Goal: Task Accomplishment & Management: Manage account settings

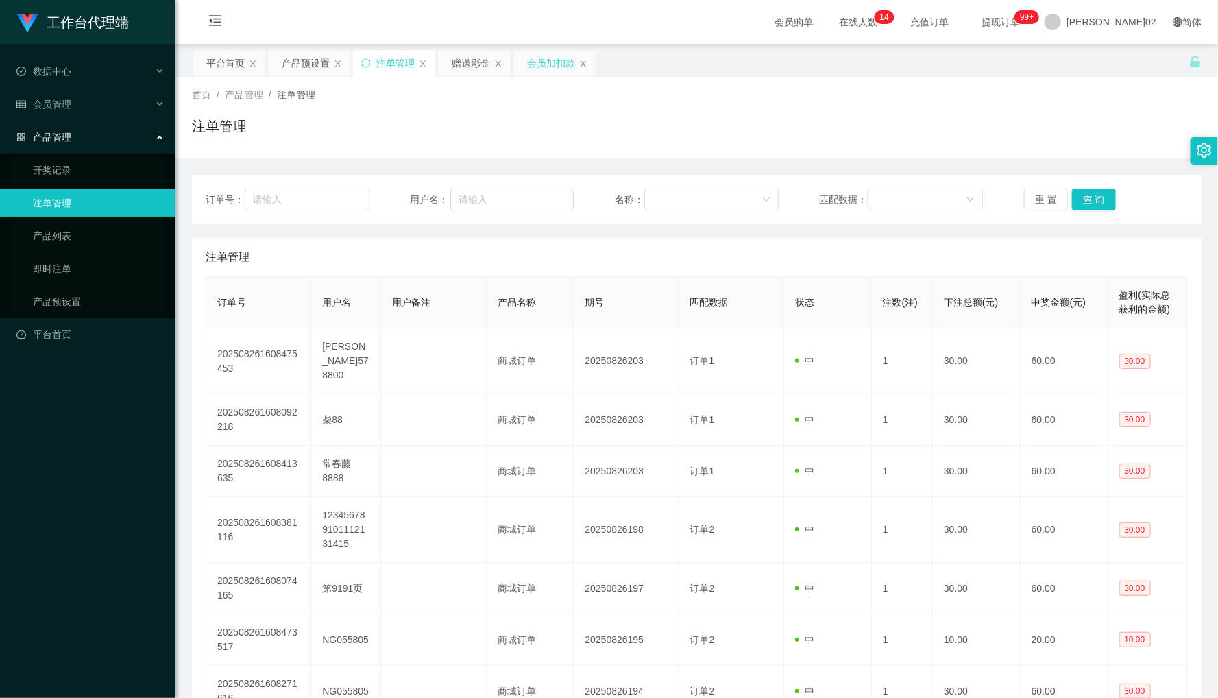
click at [549, 63] on div "会员加扣款" at bounding box center [551, 63] width 48 height 26
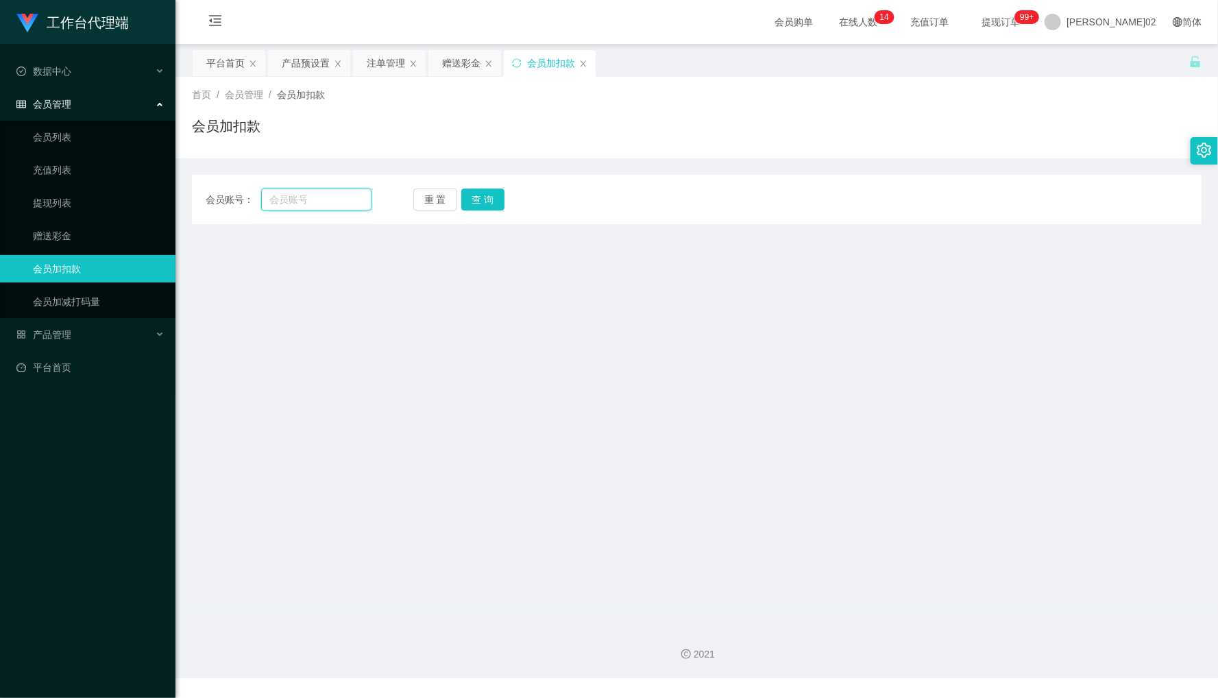
click at [317, 206] on input "text" at bounding box center [316, 200] width 110 height 22
paste input "0182419434"
type input "0182419434"
click at [471, 201] on button "查 询" at bounding box center [483, 200] width 44 height 22
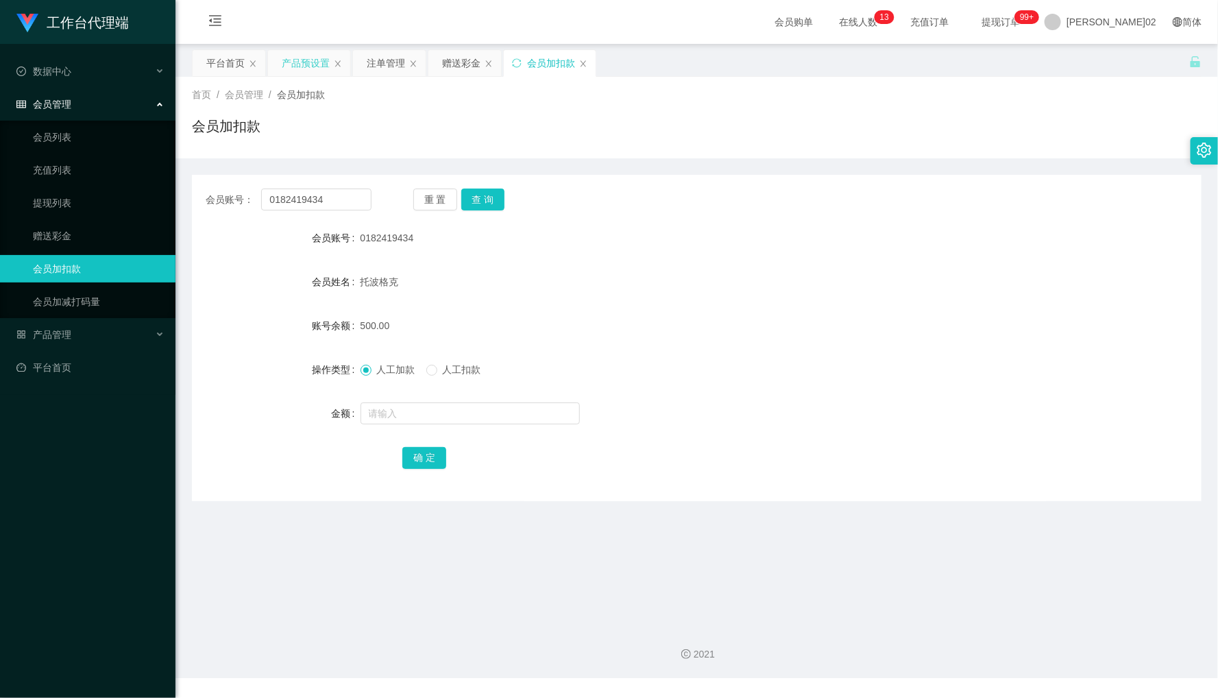
click at [300, 67] on div "产品预设置" at bounding box center [306, 63] width 48 height 26
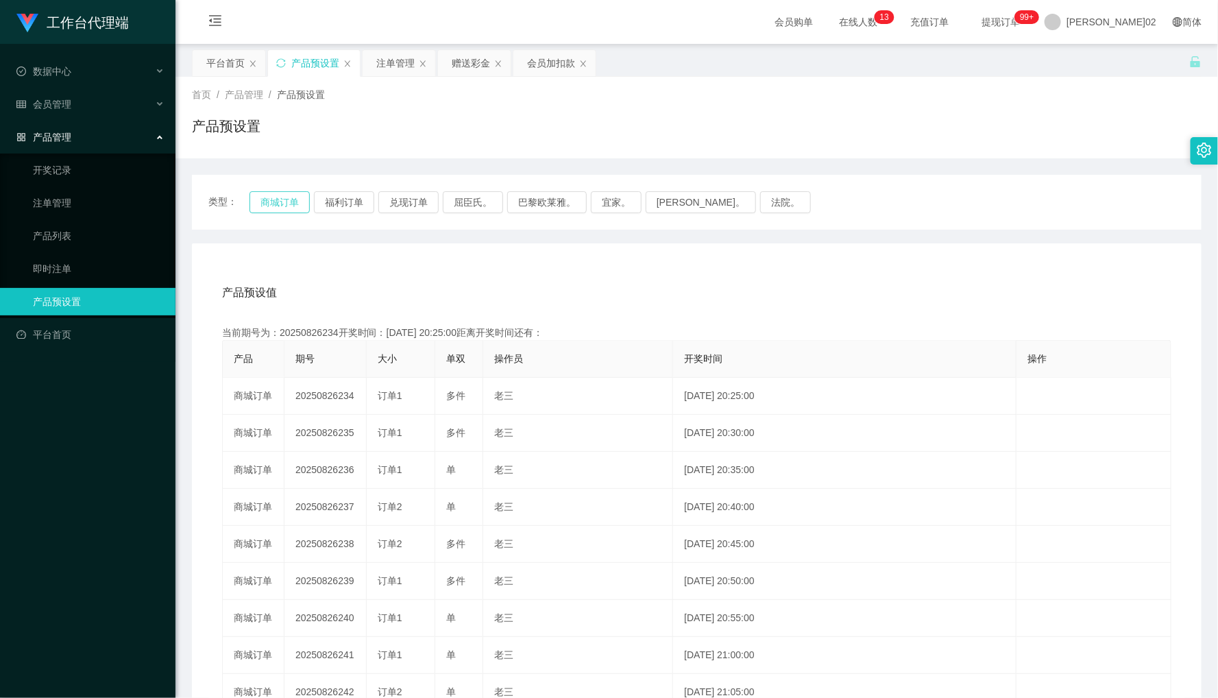
click at [265, 194] on button "商城订单" at bounding box center [280, 202] width 60 height 22
click at [551, 281] on div "产品预设值 添加期号" at bounding box center [697, 293] width 950 height 38
click at [287, 210] on button "商城订单" at bounding box center [280, 202] width 60 height 22
type button "k3wph"
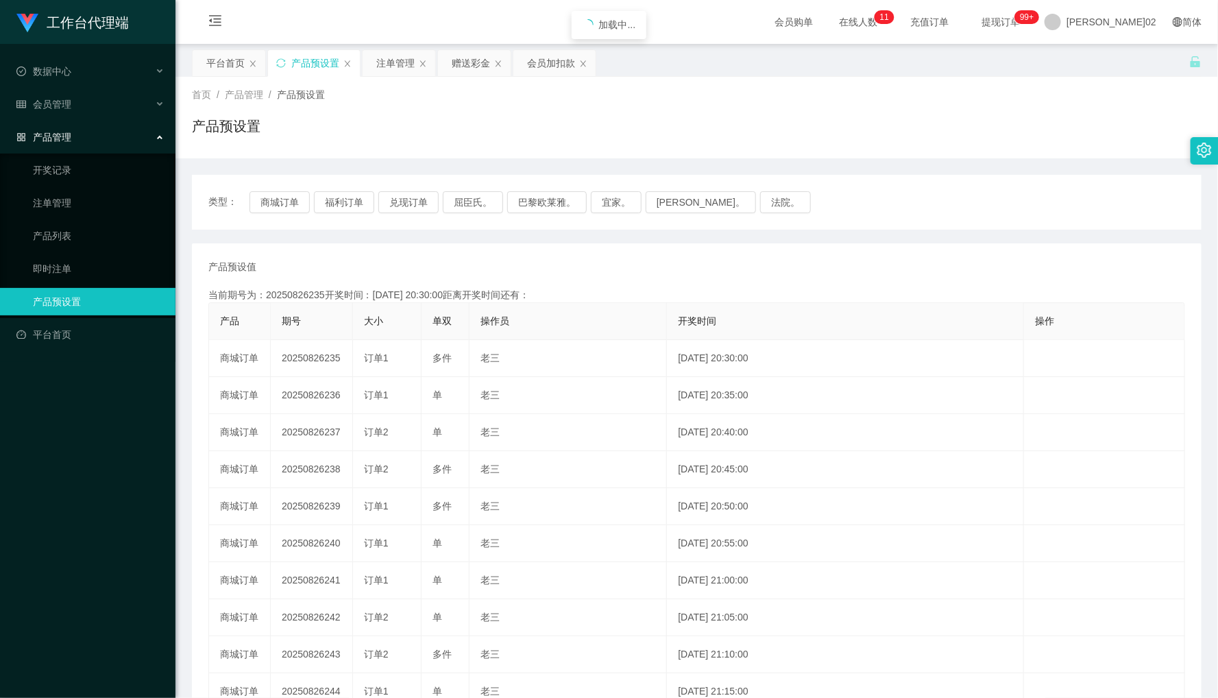
click at [302, 396] on td "20250826236" at bounding box center [312, 395] width 82 height 37
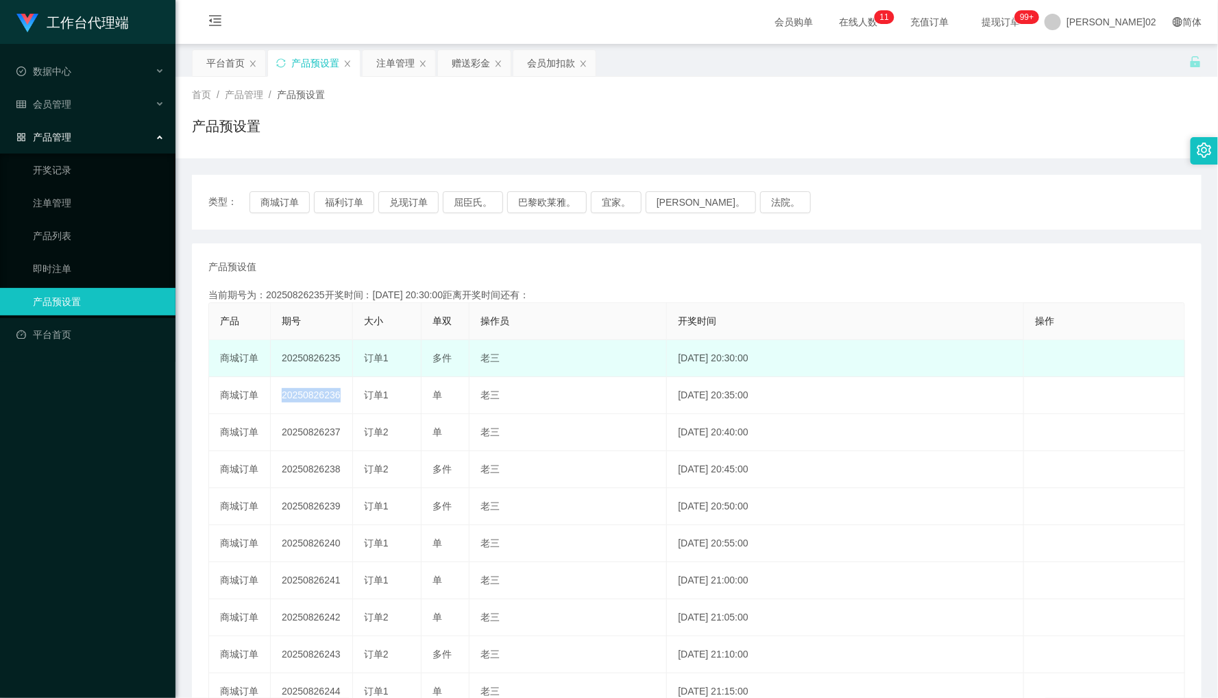
copy td "20250826236"
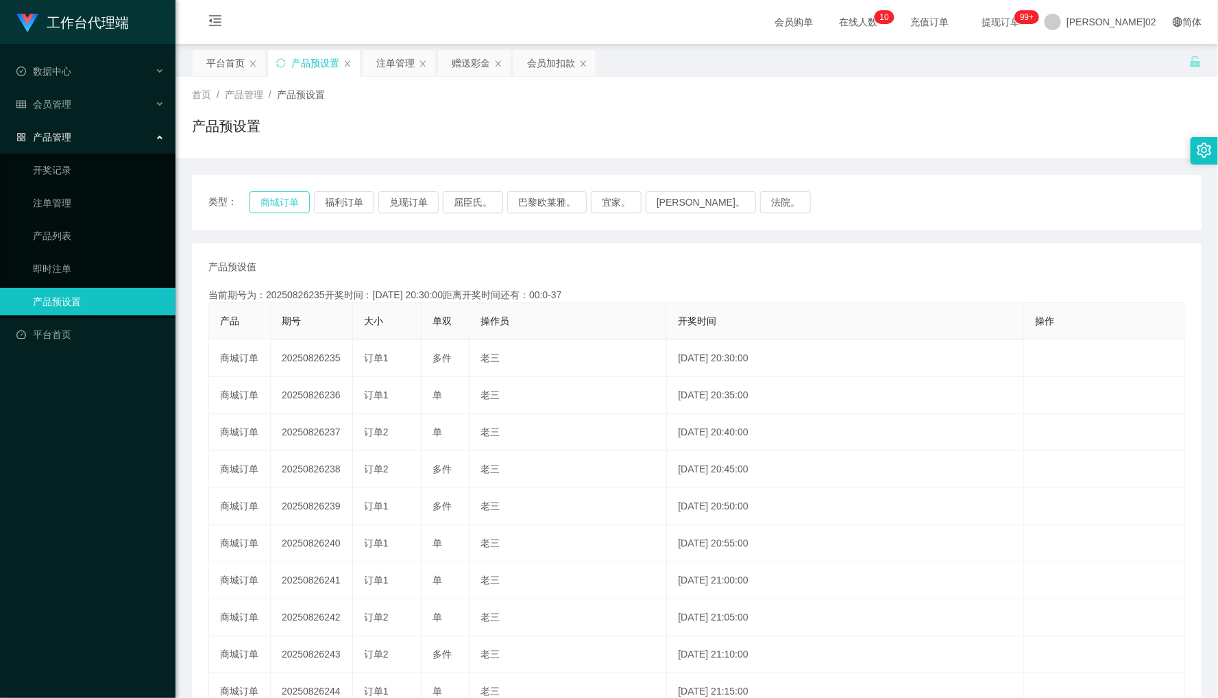
click at [292, 199] on button "商城订单" at bounding box center [280, 202] width 60 height 22
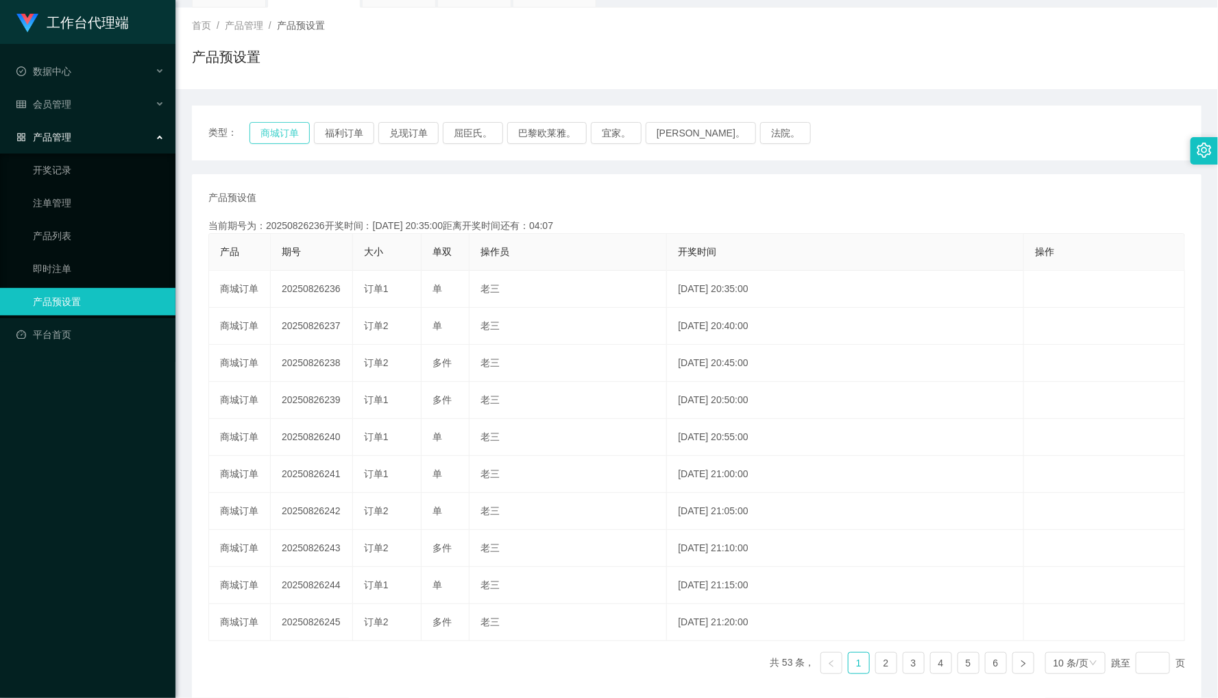
scroll to position [86, 0]
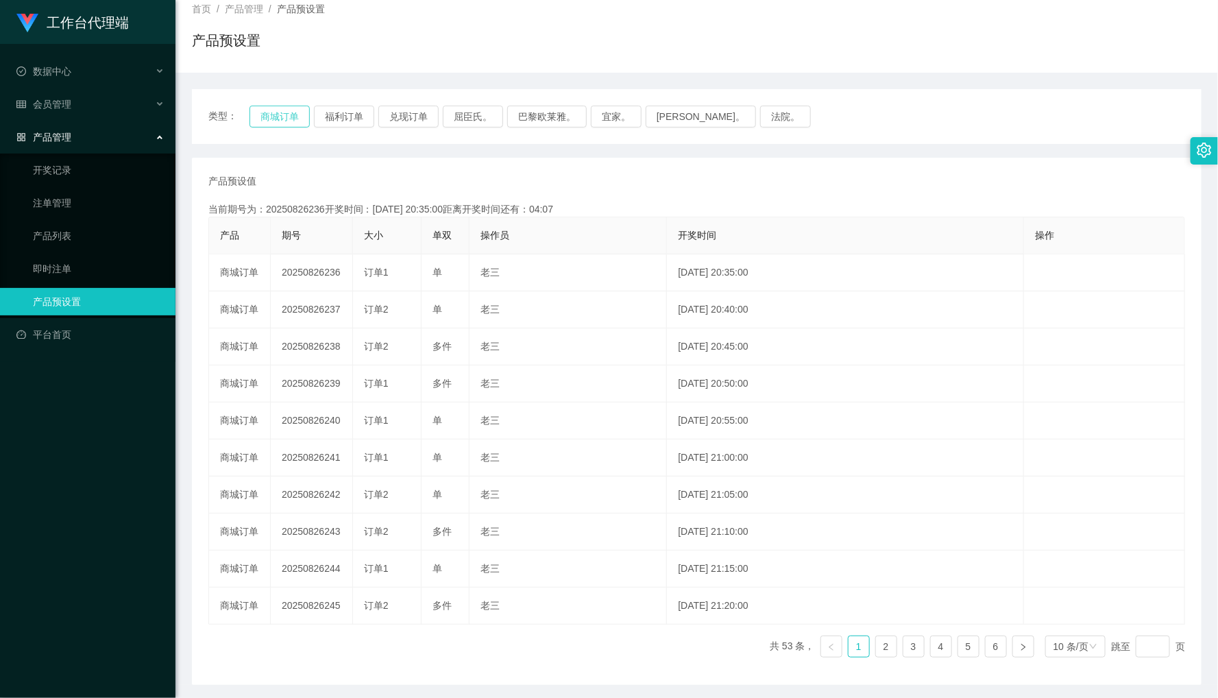
click at [288, 115] on button "商城订单" at bounding box center [280, 117] width 60 height 22
click at [259, 108] on button "商城订单" at bounding box center [280, 117] width 60 height 22
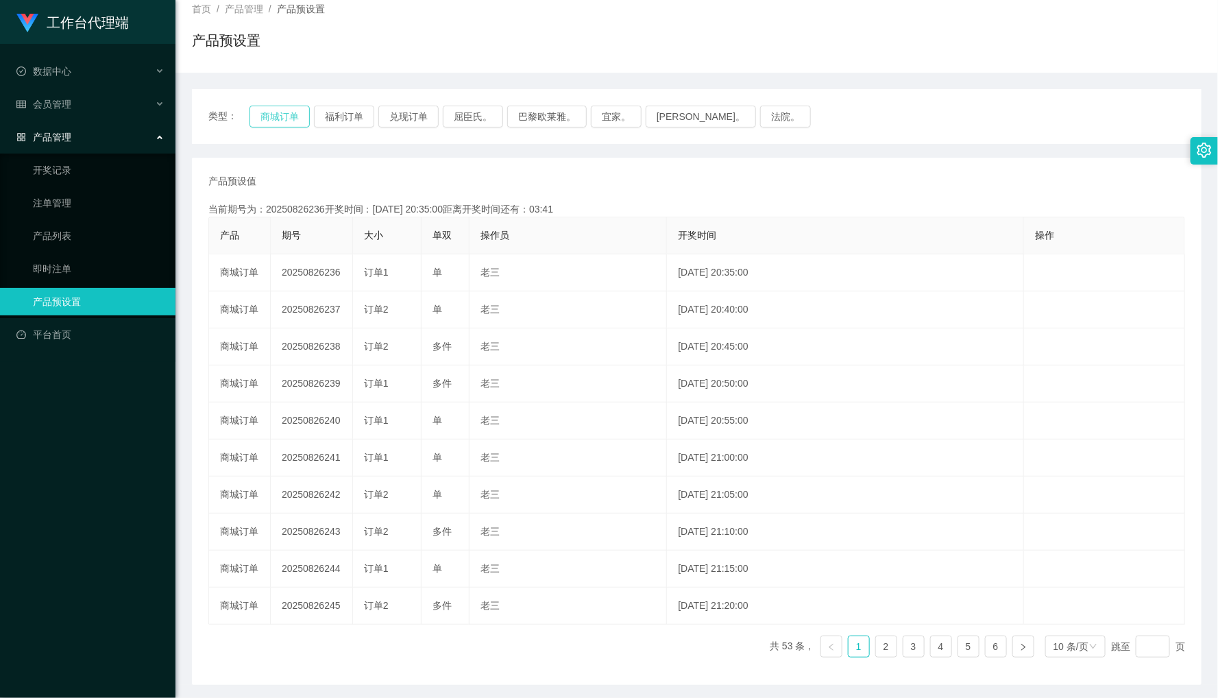
click at [259, 108] on button "商城订单" at bounding box center [280, 117] width 60 height 22
click at [286, 117] on button "商城订单" at bounding box center [280, 117] width 60 height 22
click at [696, 184] on div "产品预设值 添加期号" at bounding box center [696, 181] width 977 height 14
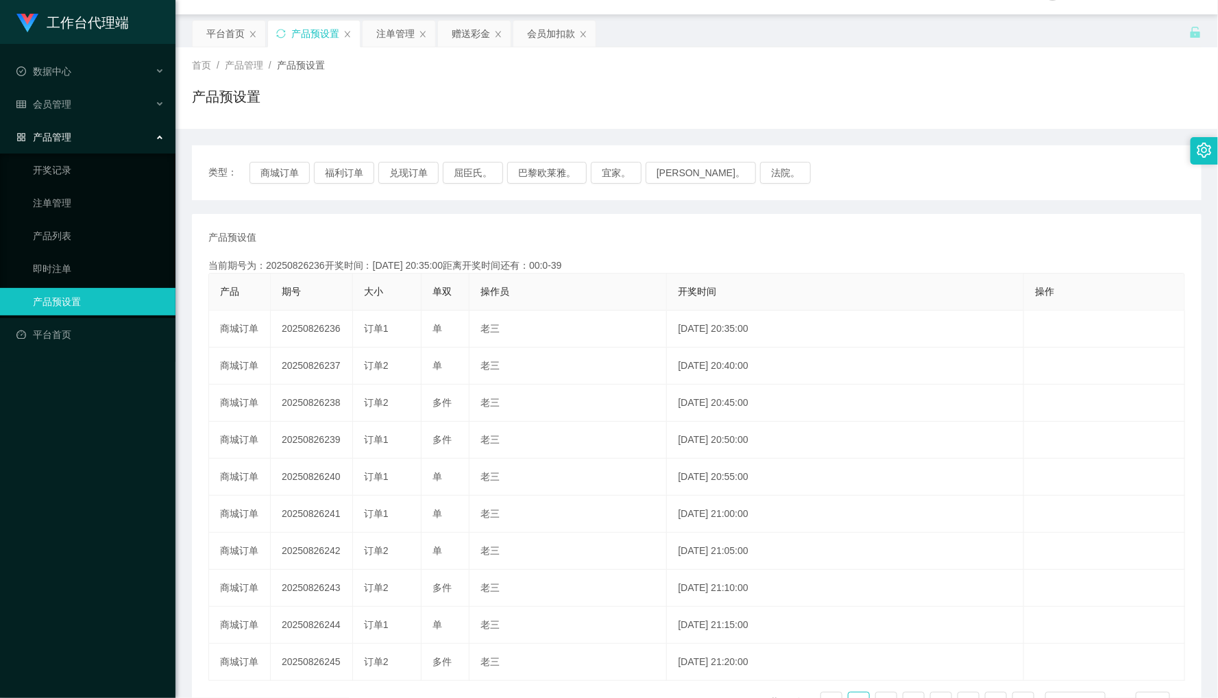
scroll to position [0, 0]
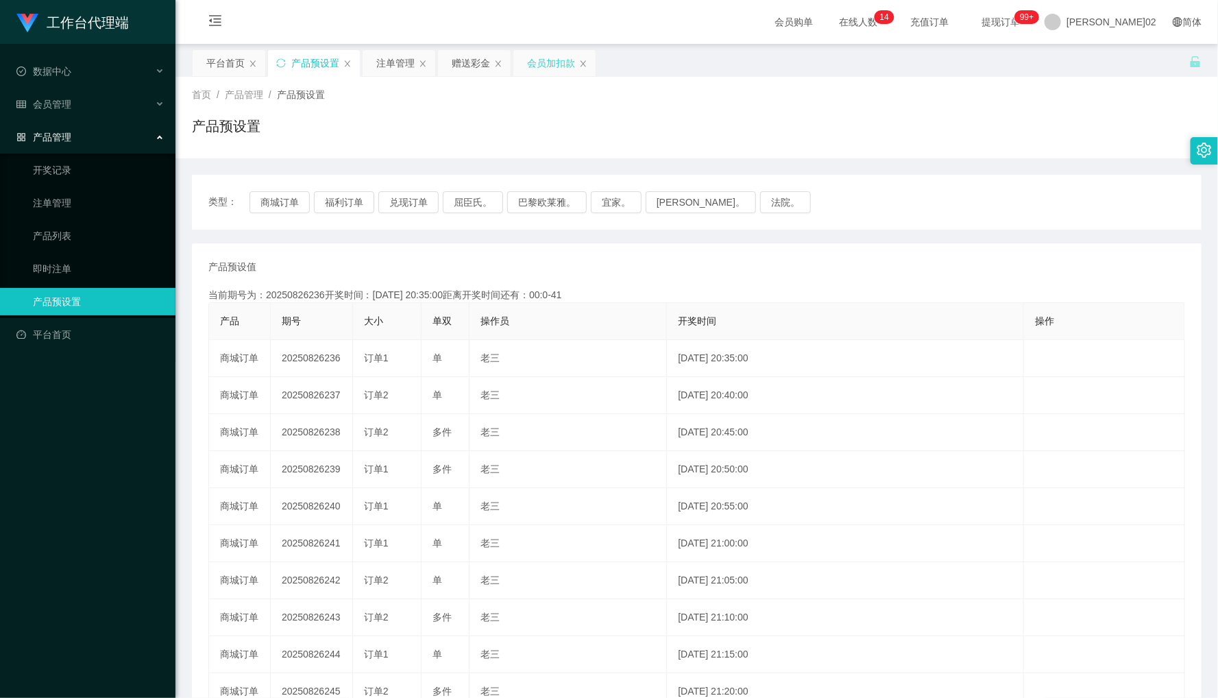
click at [553, 69] on div "会员加扣款" at bounding box center [551, 63] width 48 height 26
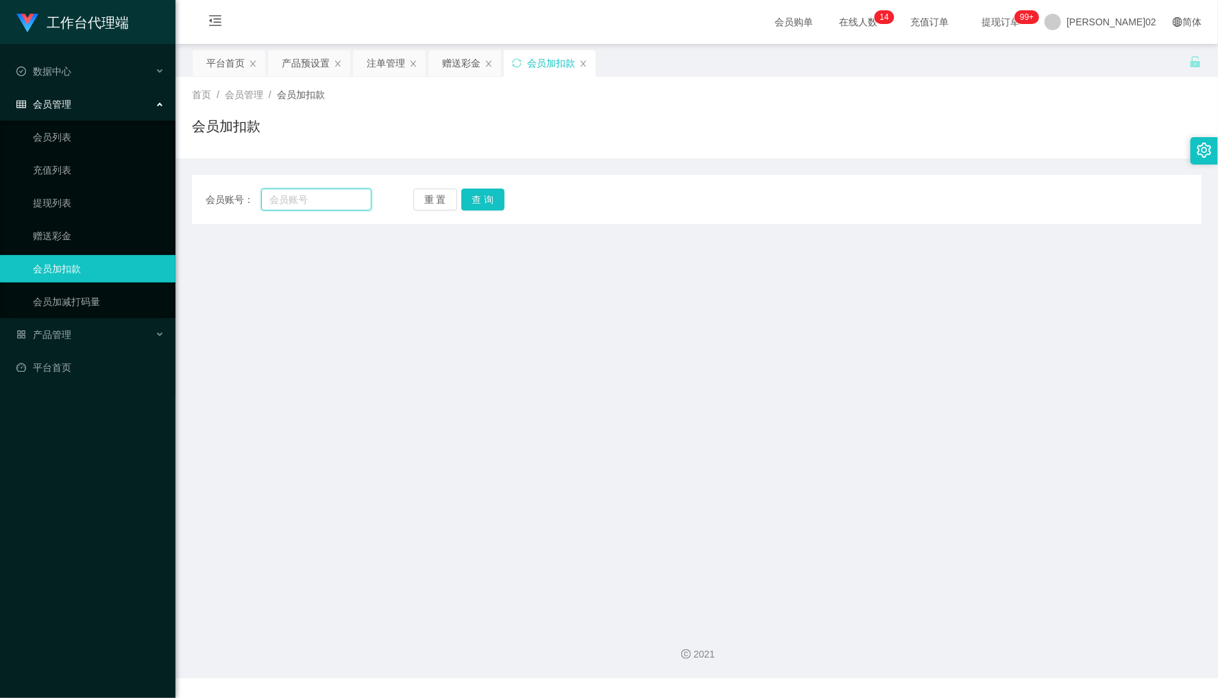
click at [336, 202] on input "text" at bounding box center [316, 200] width 110 height 22
paste input "0182419434"
type input "0182419434"
click at [475, 204] on button "查 询" at bounding box center [483, 200] width 44 height 22
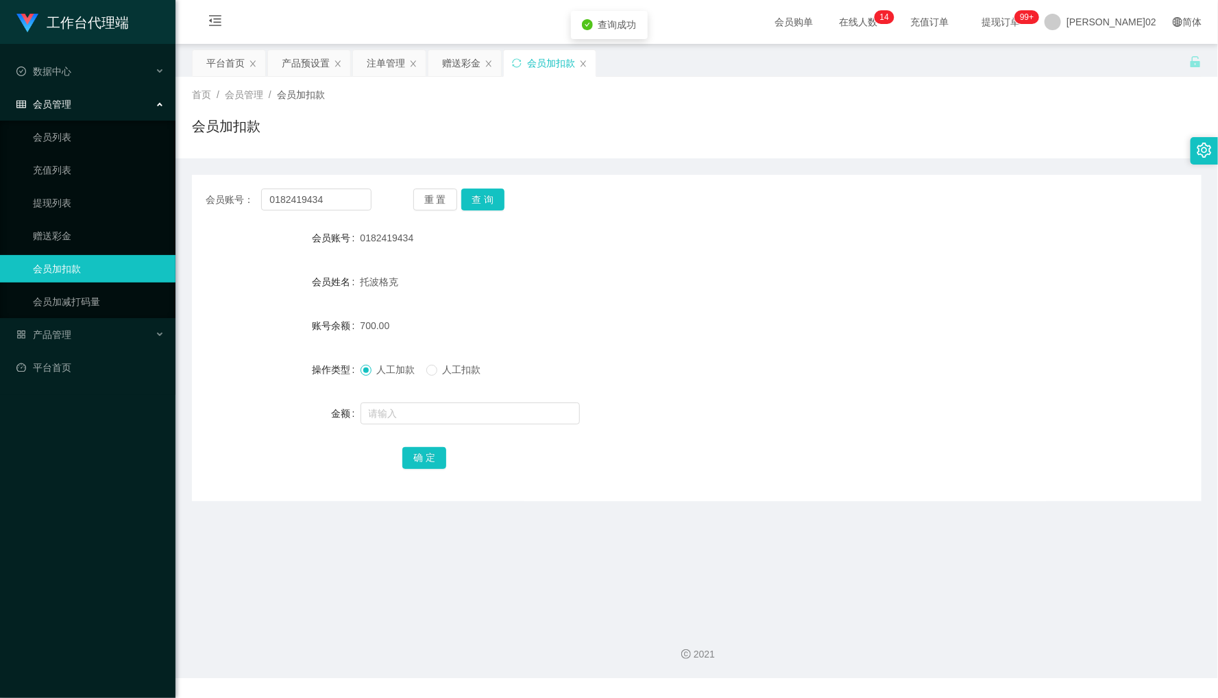
click at [759, 351] on form "会员账号 0182419434 会员姓名 托波格克 账号余额 700.00 操作类型 人工加款 人工扣款 金额 确 定" at bounding box center [697, 347] width 1010 height 247
